Goal: Navigation & Orientation: Find specific page/section

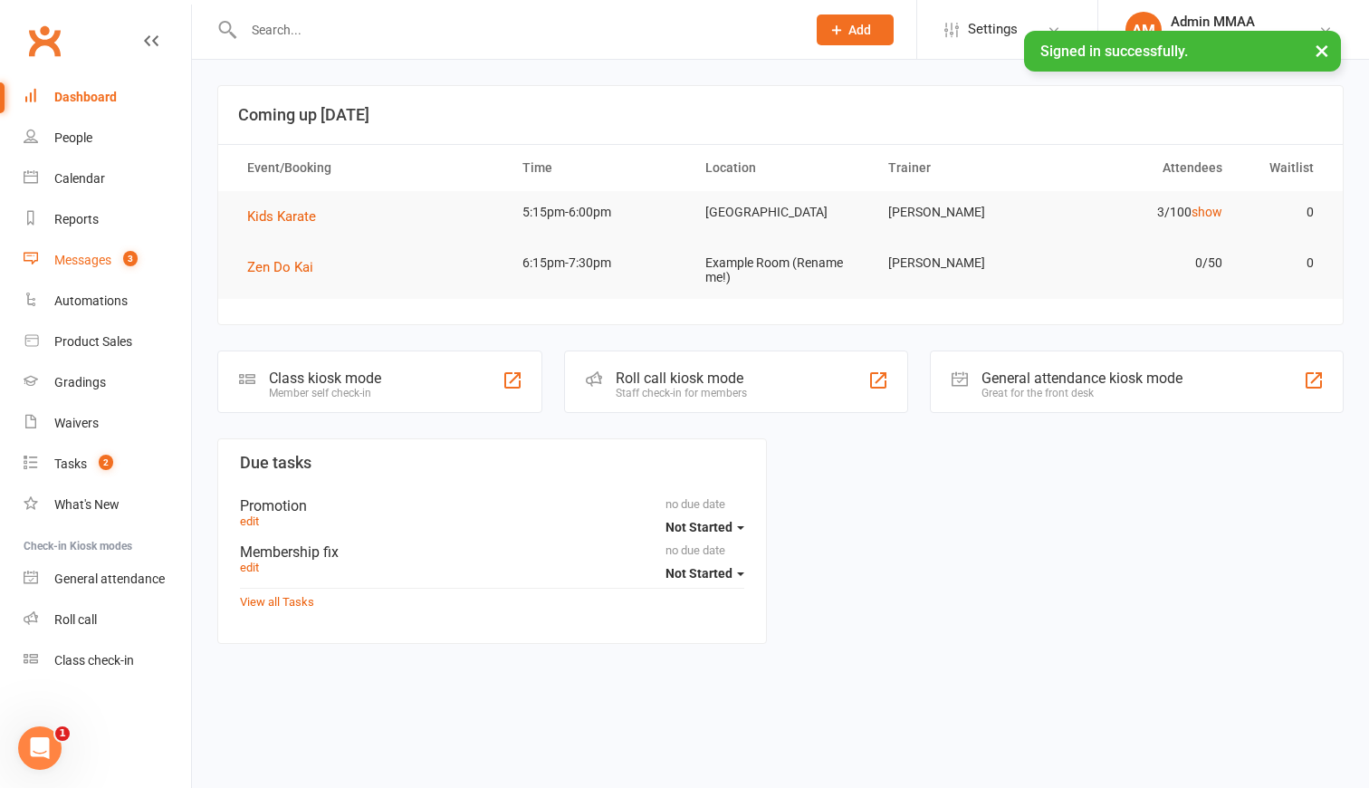
click at [120, 256] on count-badge "3" at bounding box center [126, 260] width 24 height 14
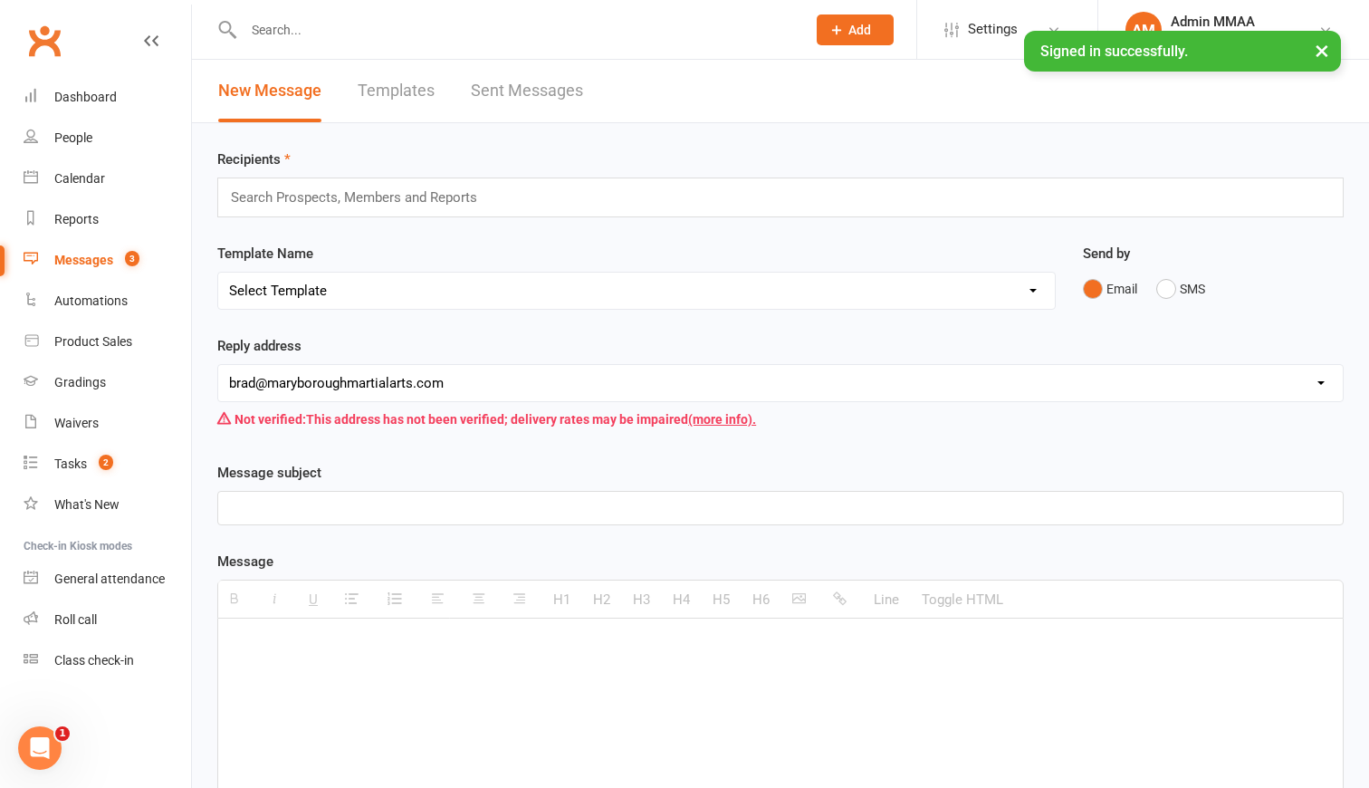
click at [511, 88] on link "Sent Messages" at bounding box center [527, 91] width 112 height 62
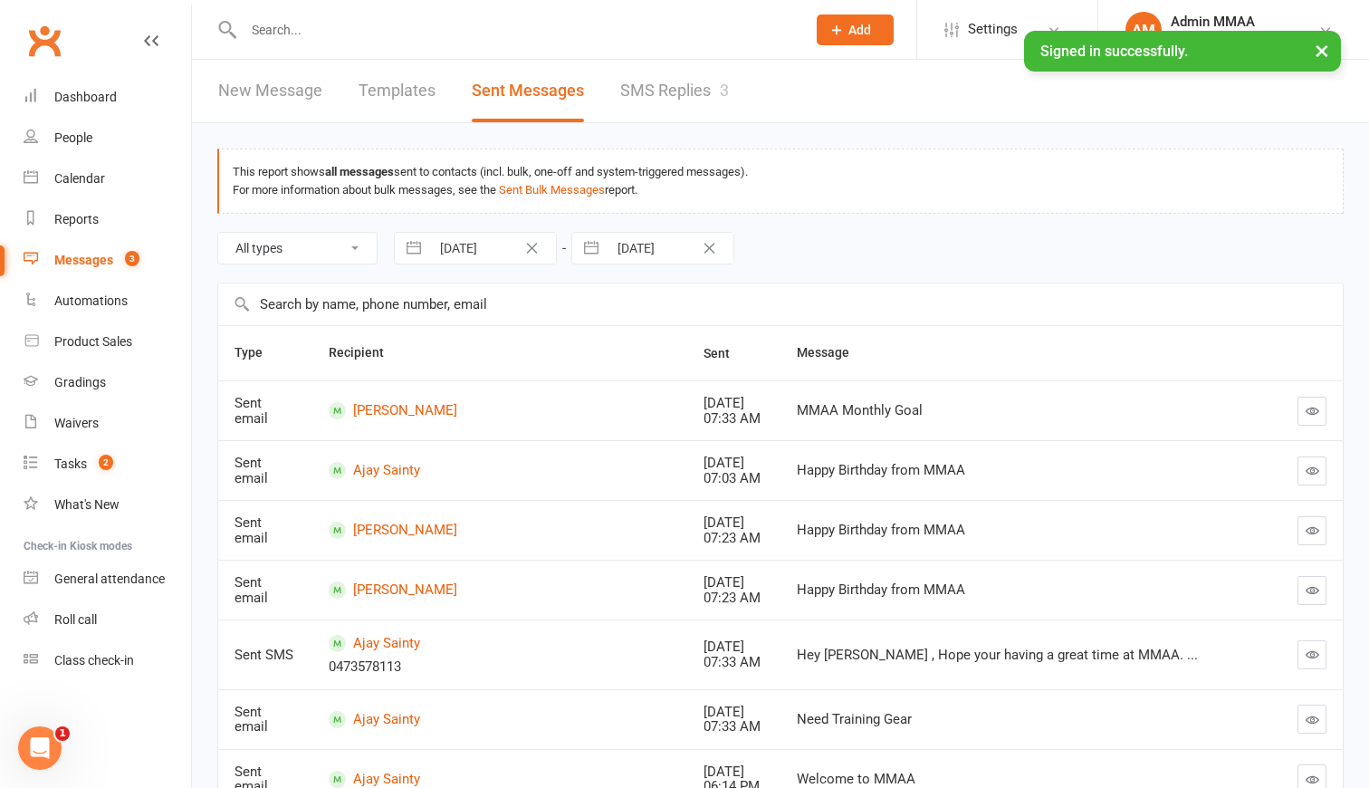
click at [720, 86] on div "3" at bounding box center [724, 90] width 9 height 19
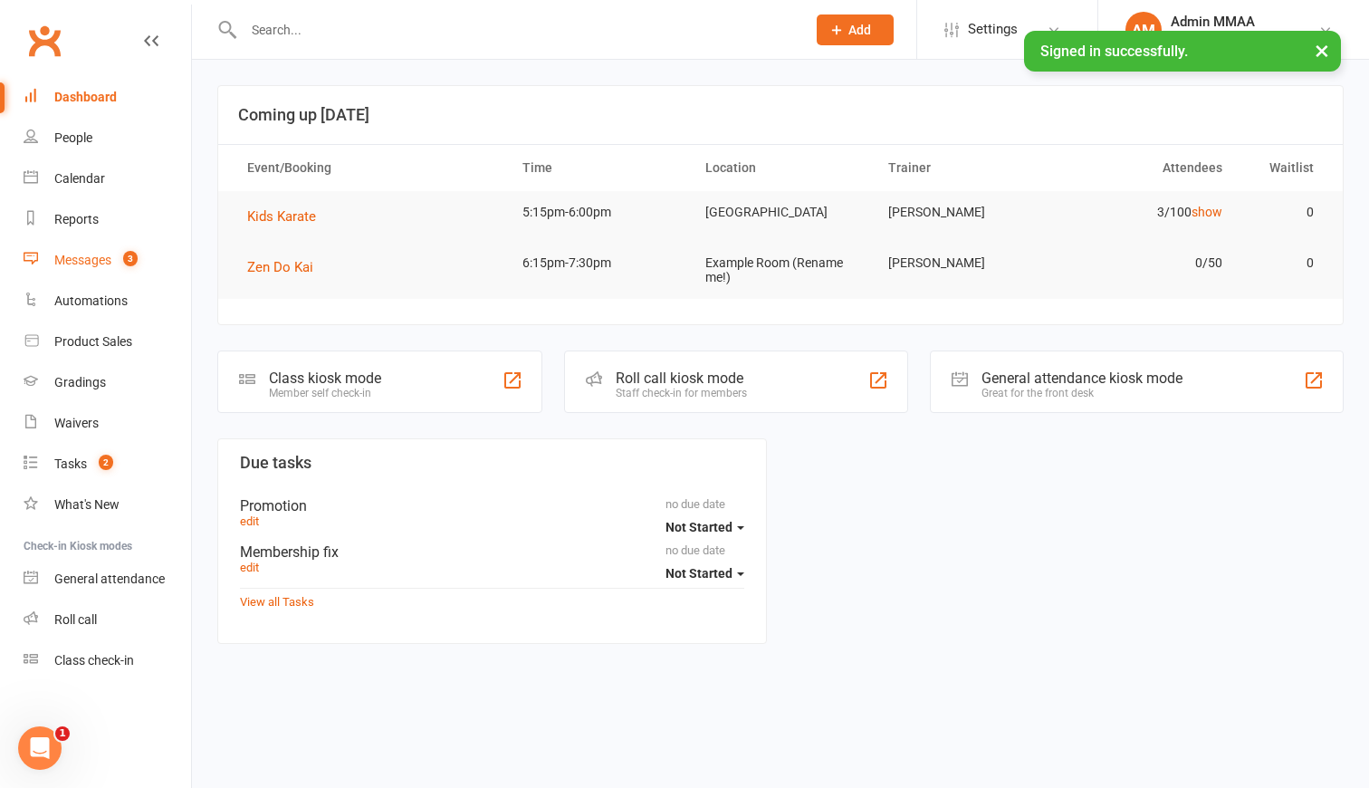
click at [70, 265] on div "Messages" at bounding box center [82, 260] width 57 height 14
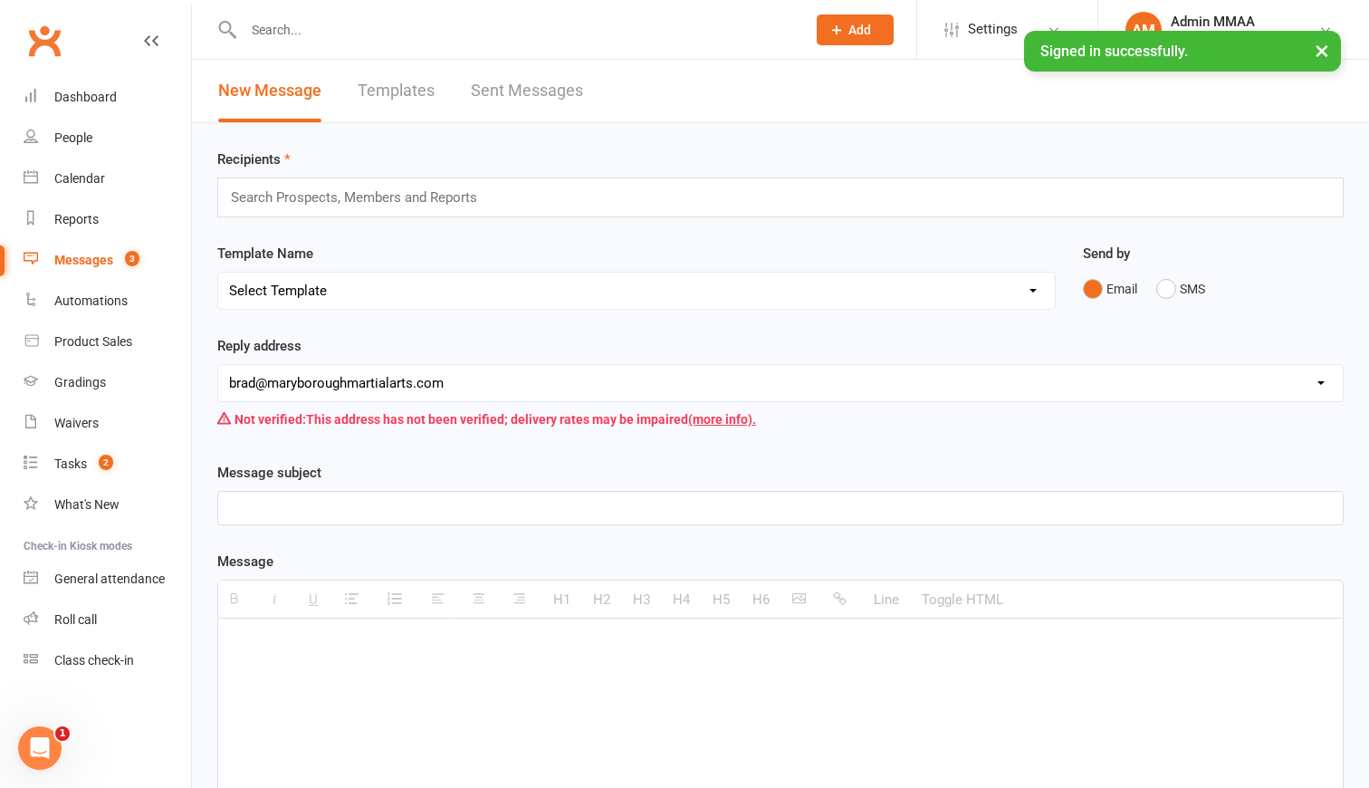
click at [559, 91] on link "Sent Messages" at bounding box center [527, 91] width 112 height 62
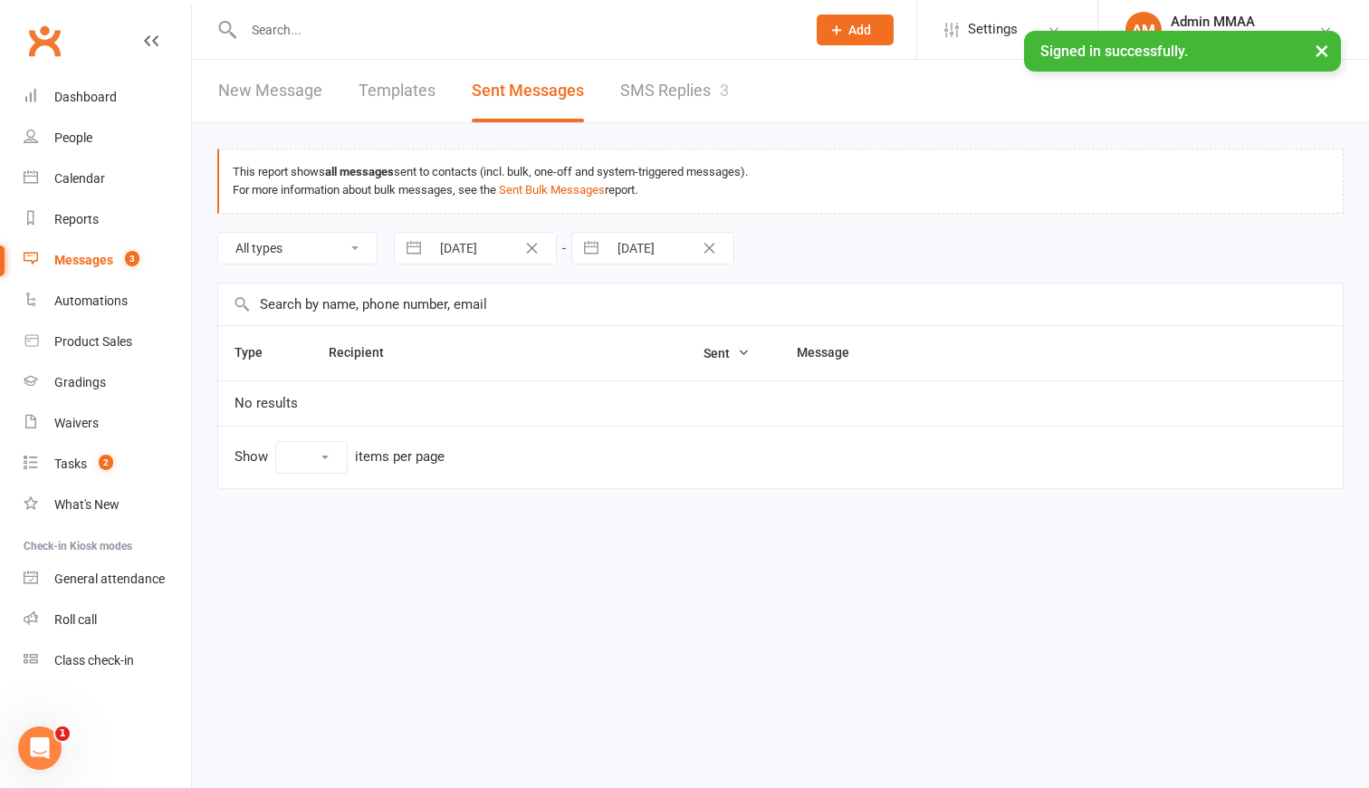
select select "10"
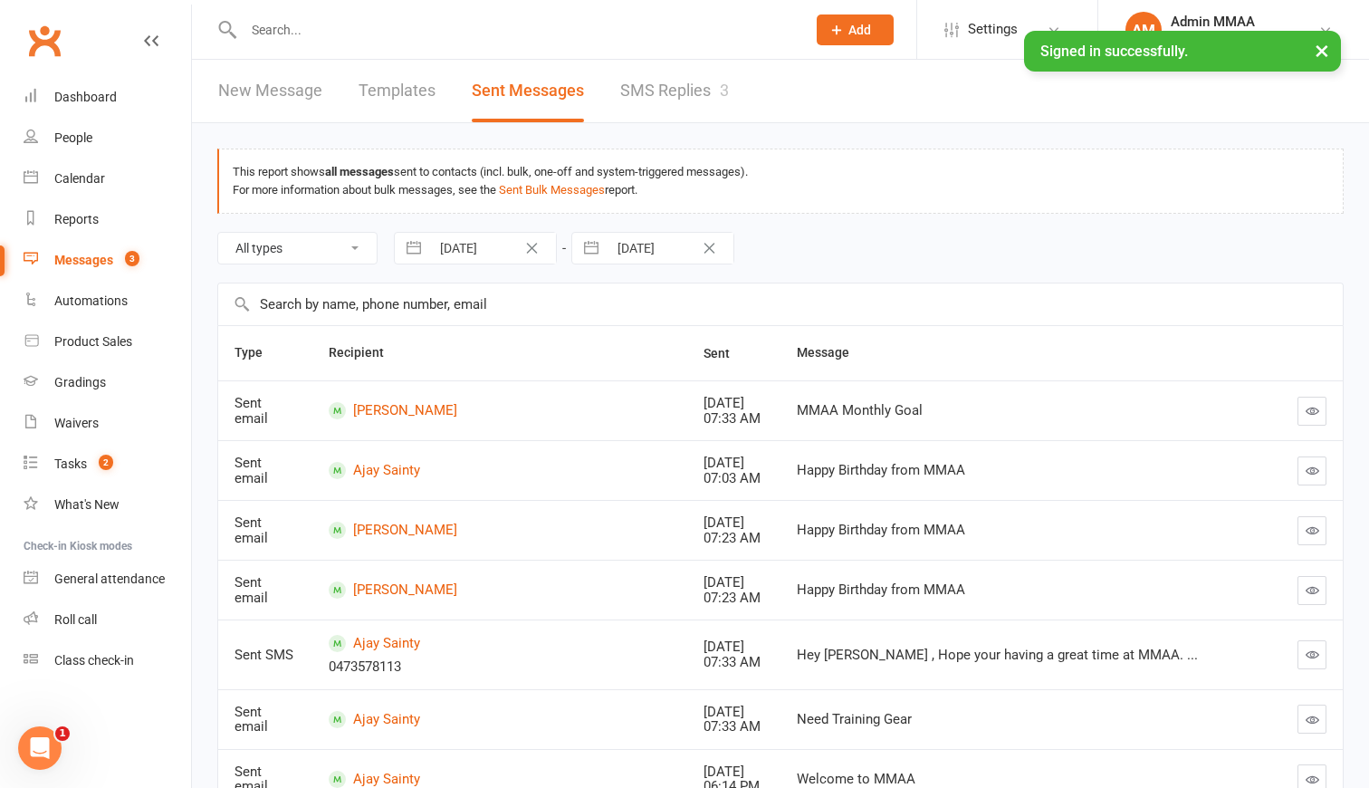
click at [684, 93] on link "SMS Replies 3" at bounding box center [674, 91] width 109 height 62
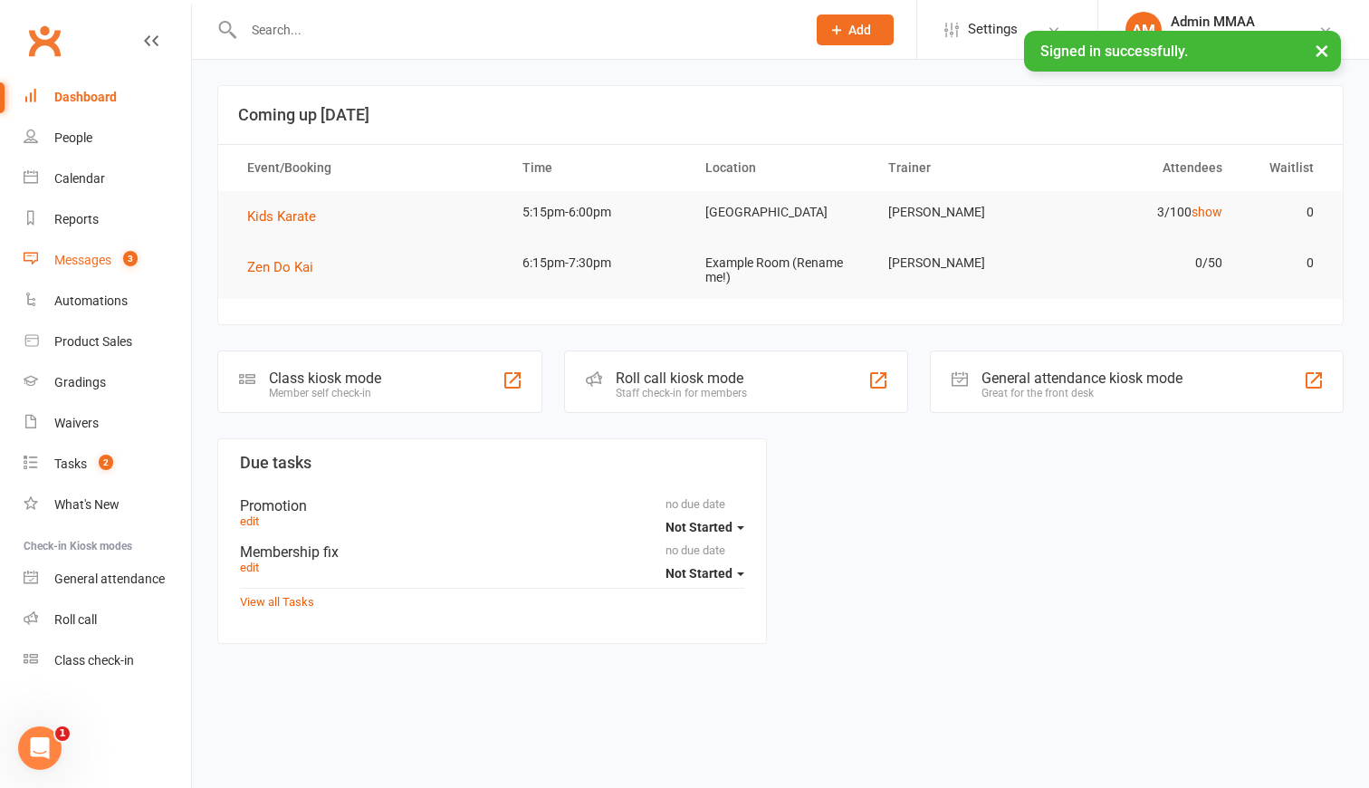
click at [77, 252] on link "Messages 3" at bounding box center [107, 260] width 167 height 41
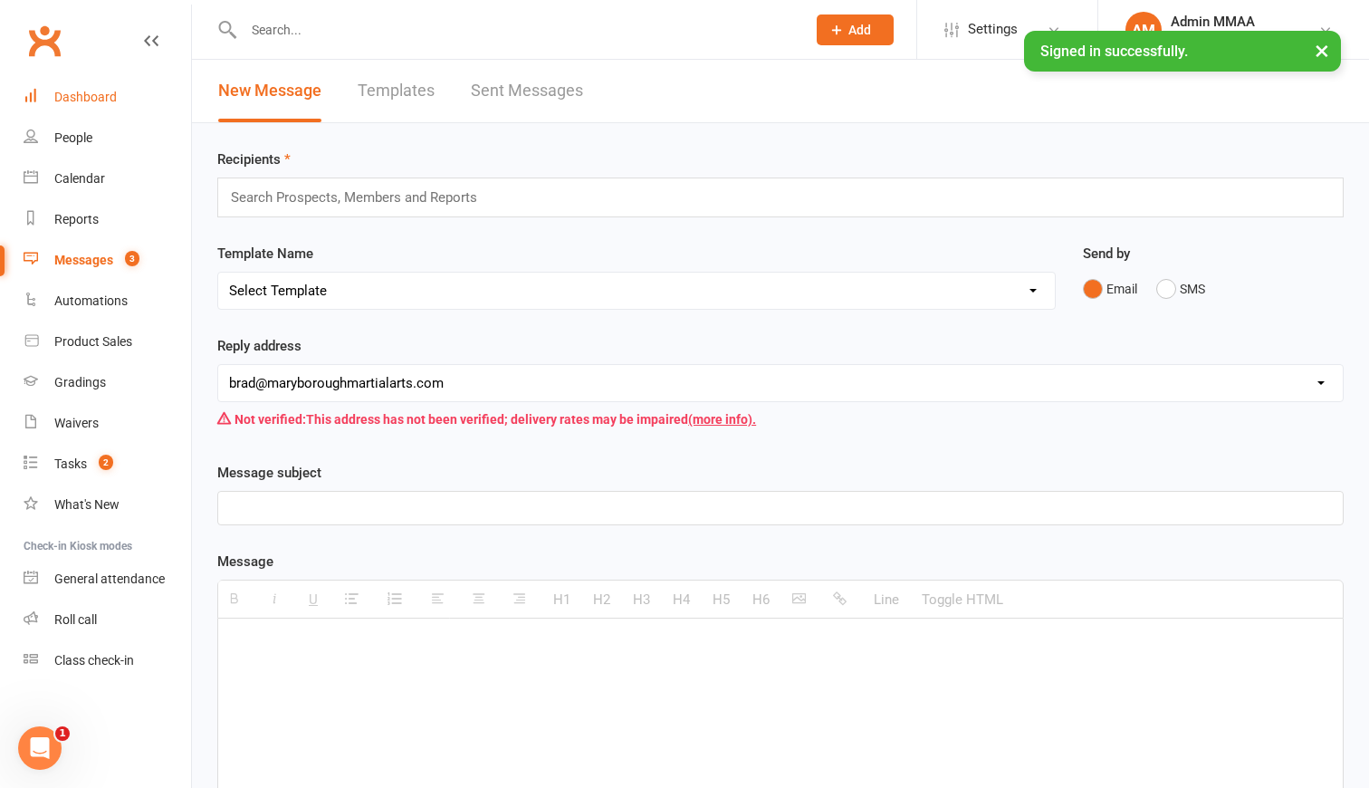
click at [100, 83] on link "Dashboard" at bounding box center [107, 97] width 167 height 41
